Goal: Navigation & Orientation: Find specific page/section

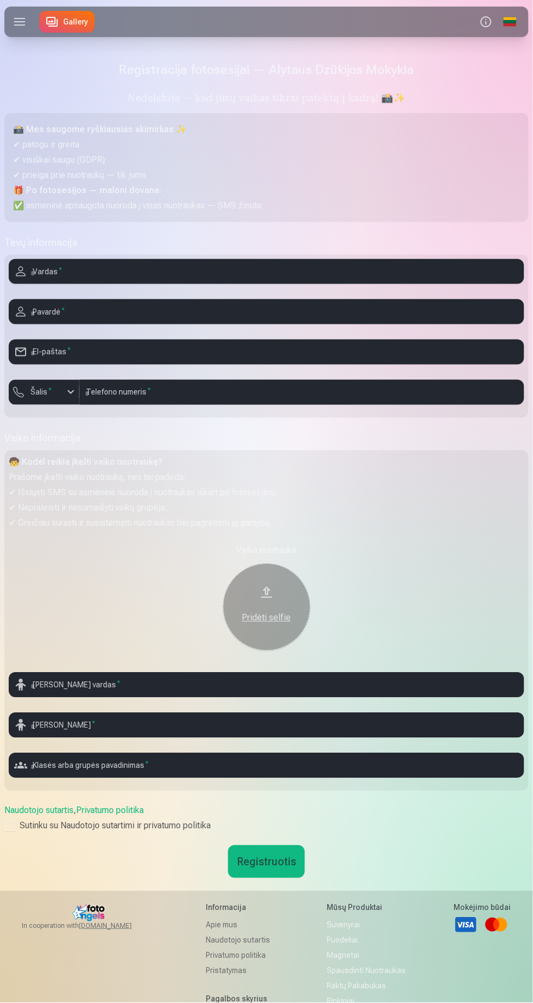
click at [63, 32] on link "Gallery" at bounding box center [67, 22] width 56 height 22
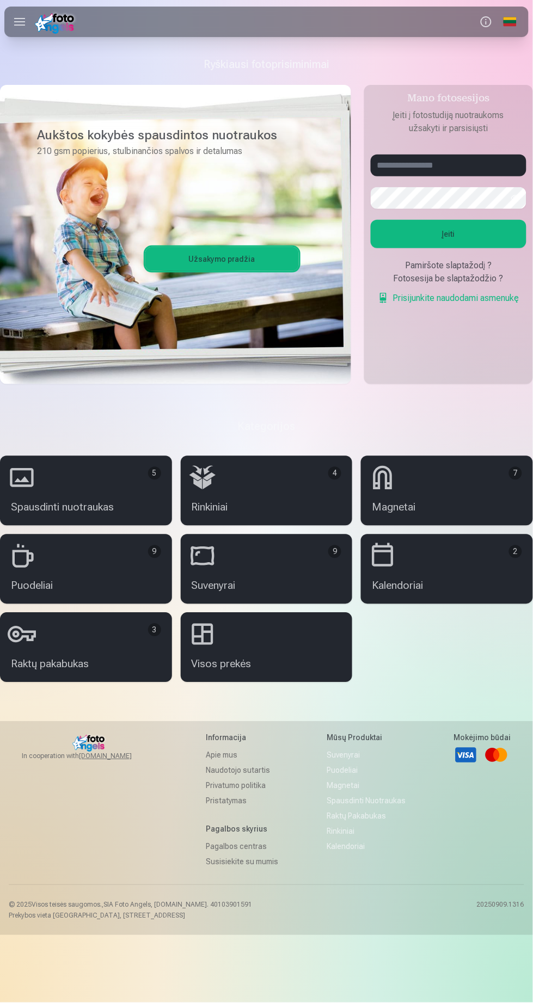
click at [130, 483] on link "Spausdinti nuotraukas 5" at bounding box center [86, 491] width 172 height 70
click at [123, 576] on link "Puodeliai 9" at bounding box center [86, 570] width 172 height 70
click at [292, 497] on link "Rinkiniai 4" at bounding box center [267, 491] width 172 height 70
click at [290, 575] on link "Suvenyrai 9" at bounding box center [267, 570] width 172 height 70
click at [109, 660] on link "Raktų pakabukas 3" at bounding box center [86, 648] width 172 height 70
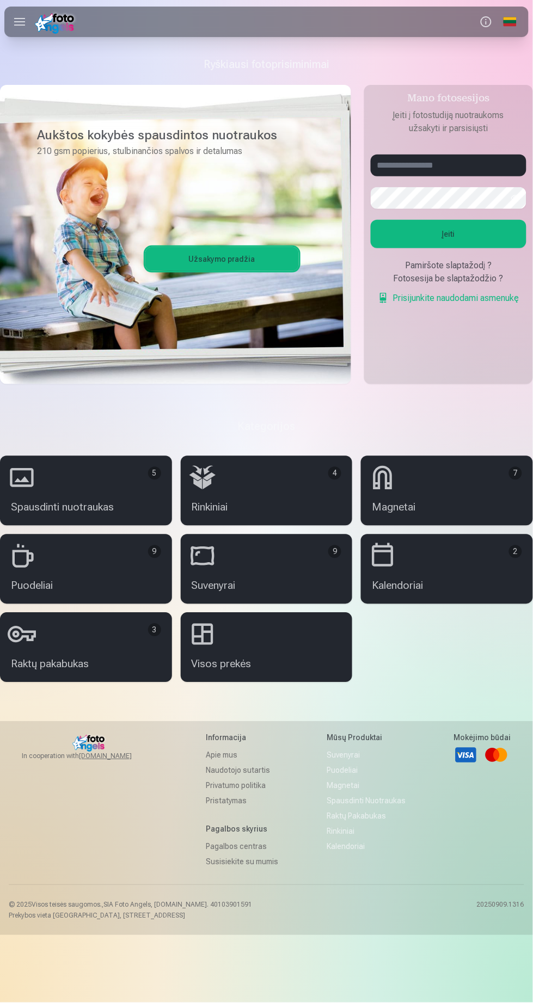
click at [298, 652] on link "Visos prekės" at bounding box center [267, 648] width 172 height 70
click at [287, 657] on link "Visos prekės" at bounding box center [267, 648] width 172 height 70
click at [479, 559] on link "Kalendoriai 2" at bounding box center [447, 570] width 172 height 70
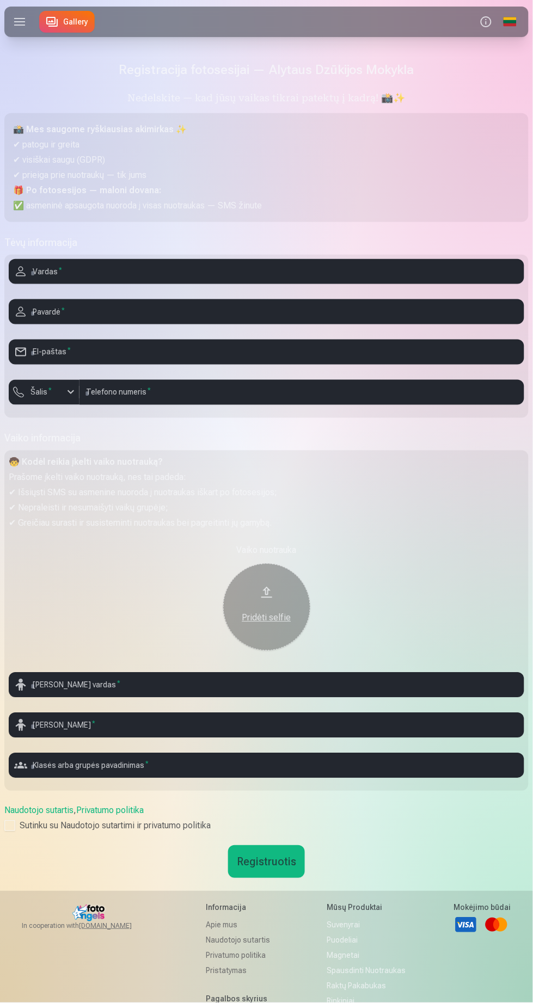
click at [57, 15] on link "Gallery" at bounding box center [67, 22] width 56 height 22
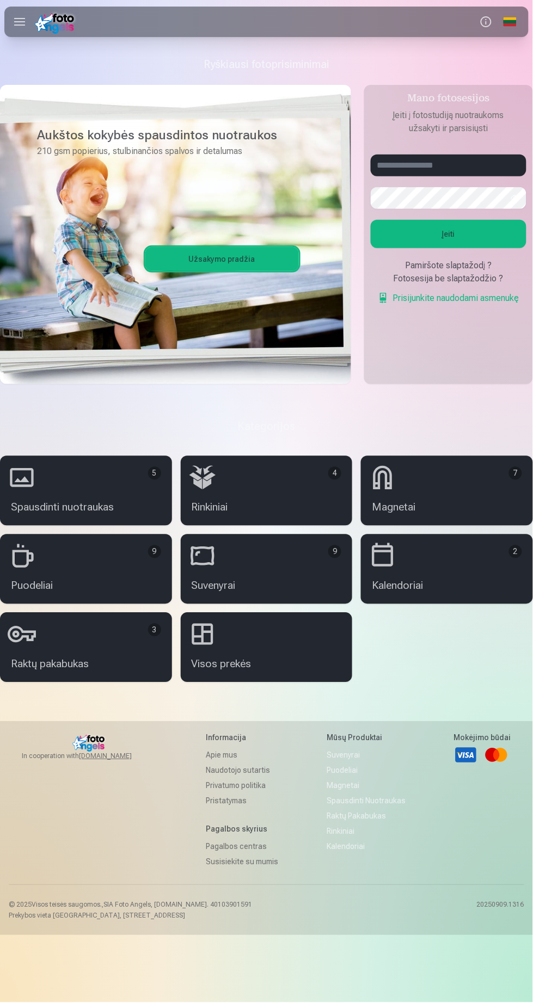
click at [17, 13] on label at bounding box center [19, 22] width 30 height 30
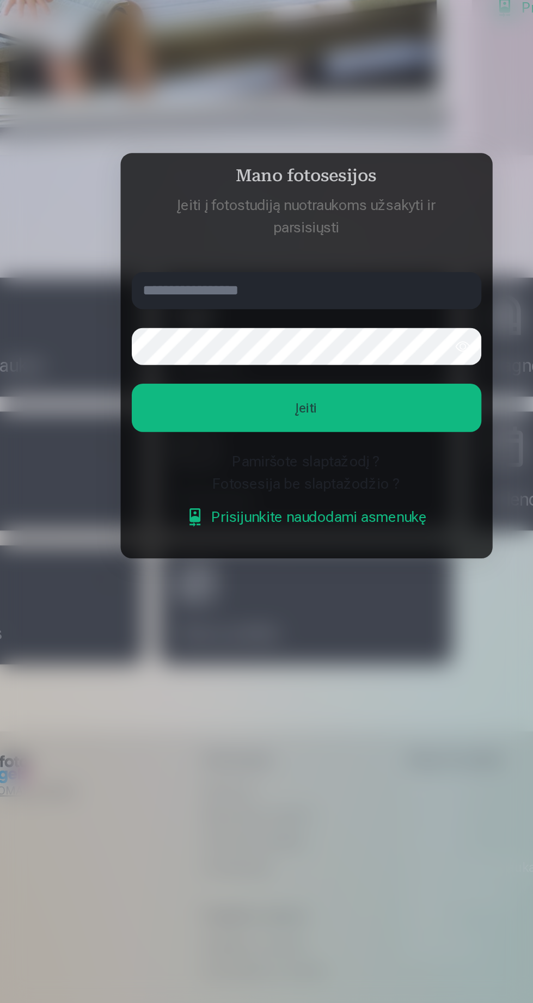
click at [299, 577] on div "Fotosesija be slaptažodžio ?" at bounding box center [266, 577] width 205 height 13
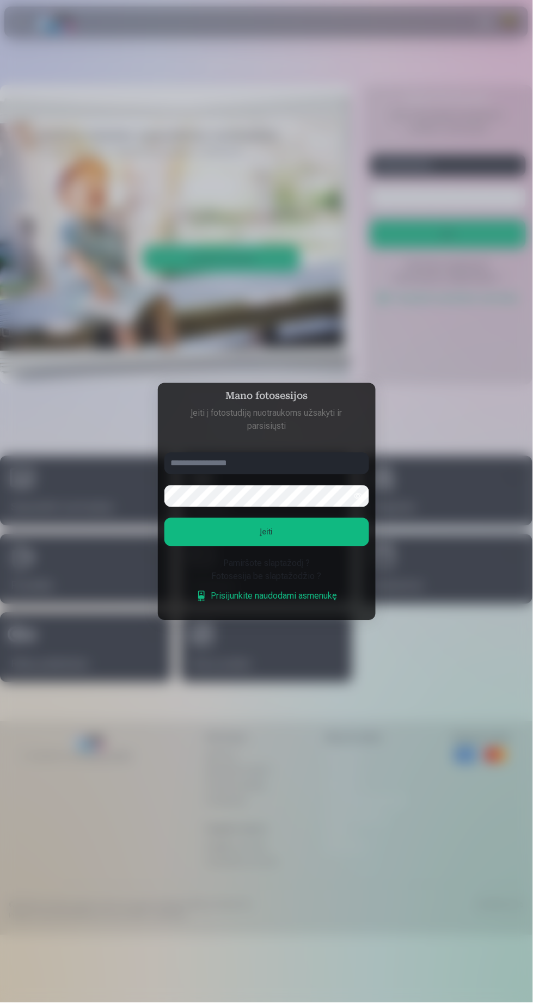
click at [297, 597] on link "Prisijunkite naudodami asmenukę" at bounding box center [267, 596] width 142 height 13
